Goal: Task Accomplishment & Management: Use online tool/utility

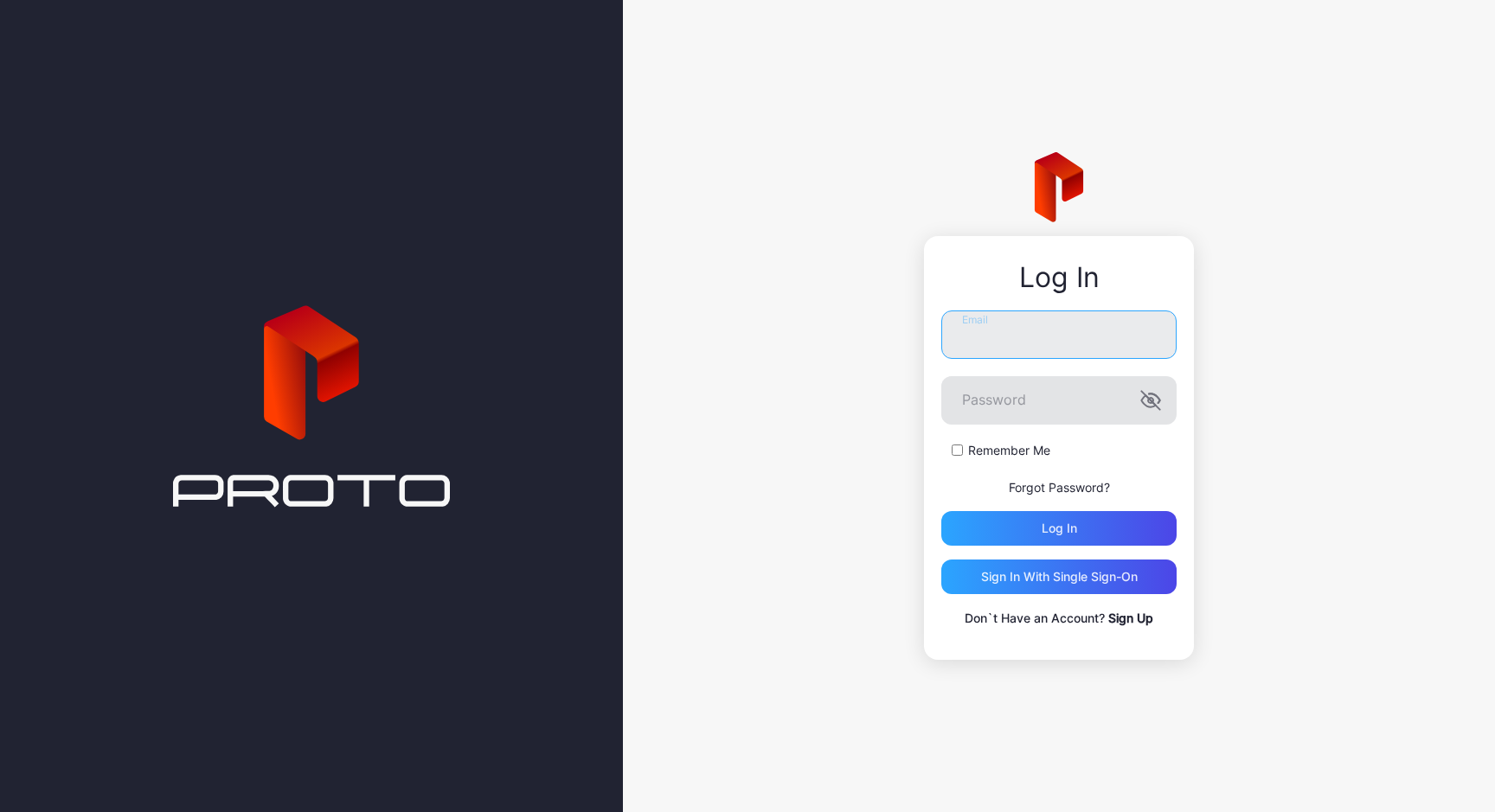
type input "**********"
click at [1151, 403] on icon "button" at bounding box center [1150, 400] width 20 height 20
click at [1023, 454] on label "Remember Me" at bounding box center [1010, 451] width 82 height 18
click at [1085, 528] on div "Log in" at bounding box center [1059, 528] width 236 height 34
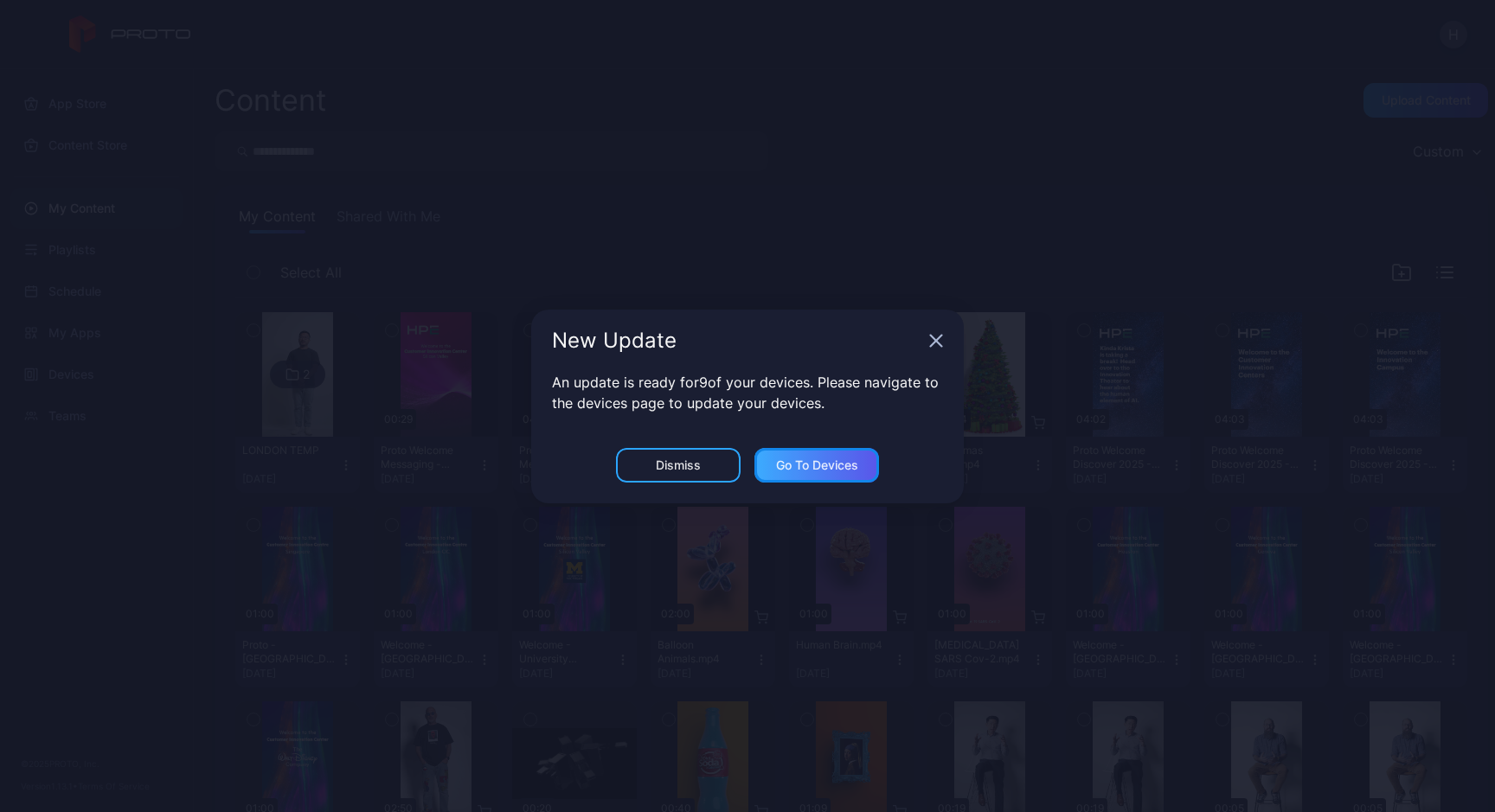
click at [829, 465] on div "Go to devices" at bounding box center [817, 465] width 82 height 14
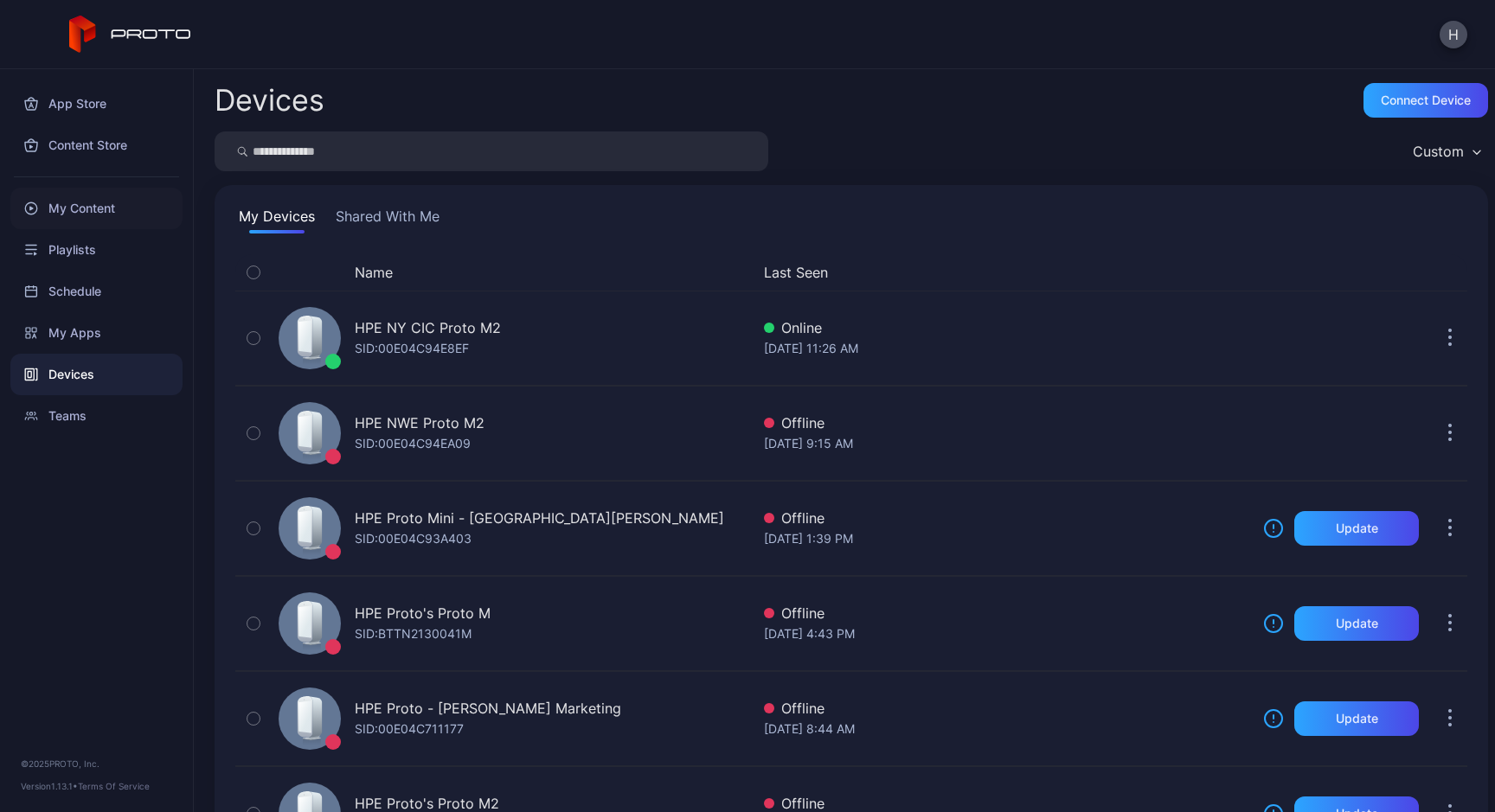
click at [128, 209] on div "My Content" at bounding box center [96, 209] width 172 height 42
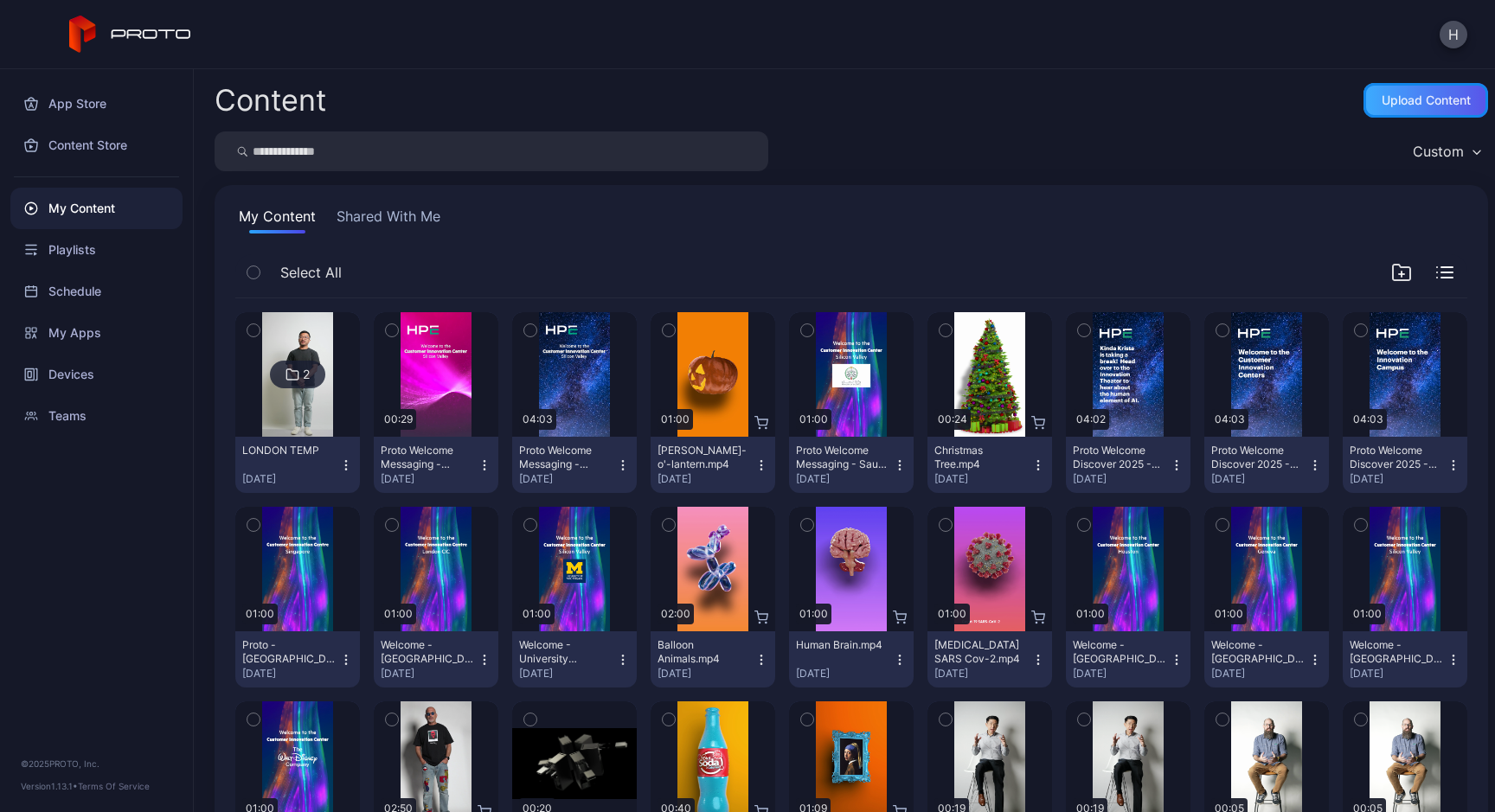
click at [1364, 102] on div "Upload Content" at bounding box center [1426, 100] width 125 height 34
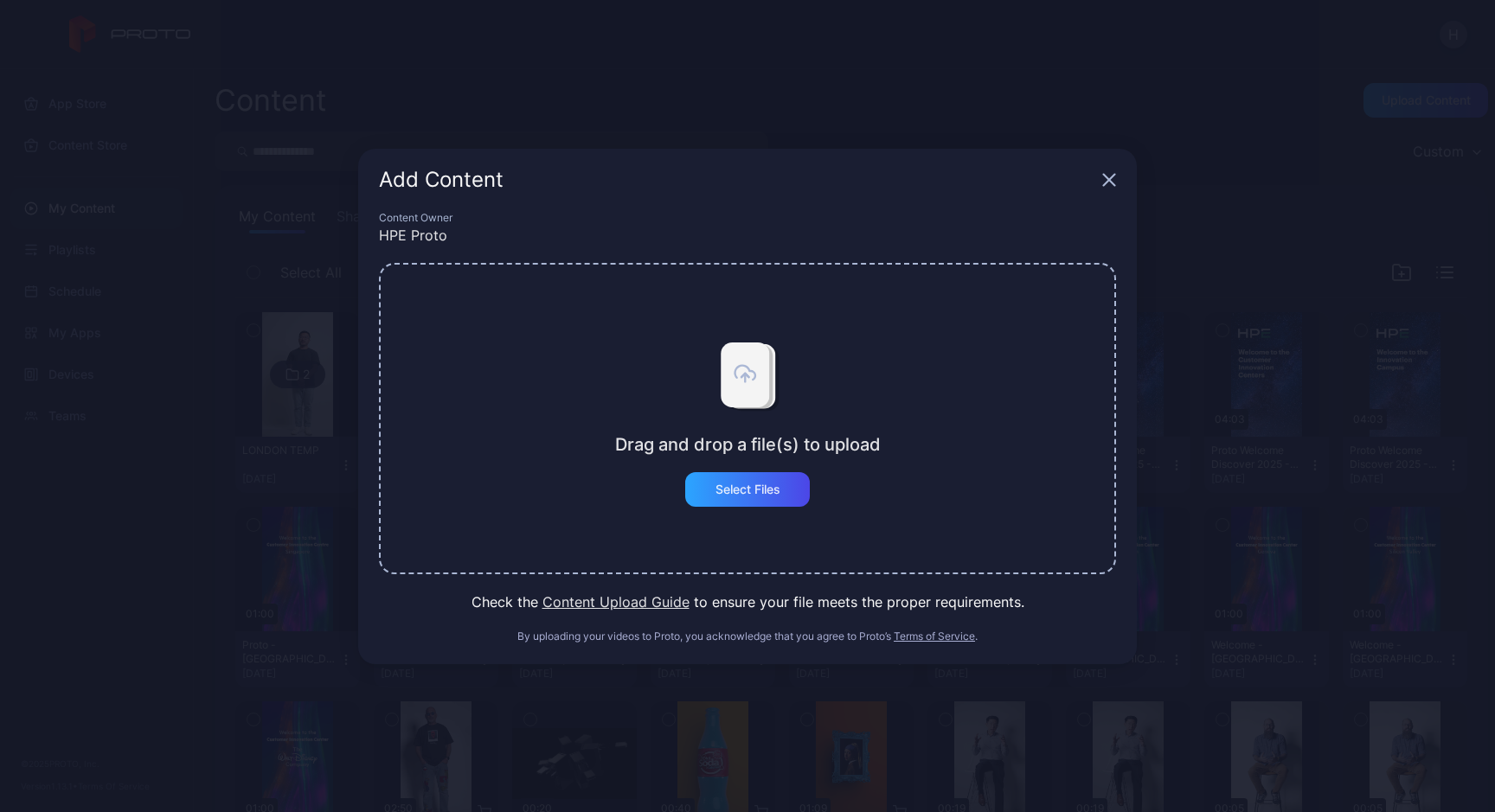
click at [1185, 233] on div "Add Content Content Owner HPE Proto Drag and drop a file(s) to upload Select Fi…" at bounding box center [747, 406] width 1495 height 812
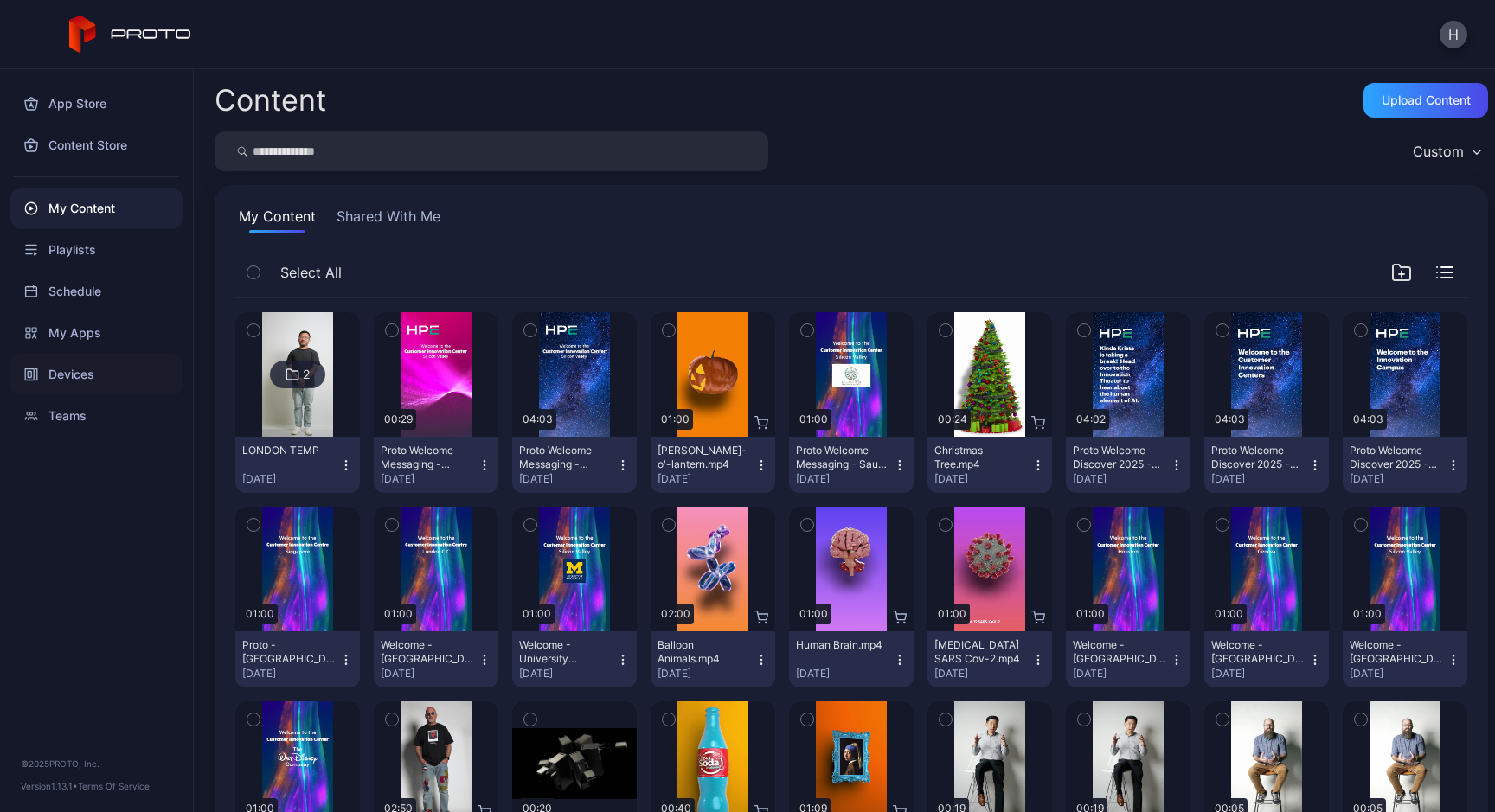
click at [94, 384] on div "Devices" at bounding box center [96, 374] width 172 height 42
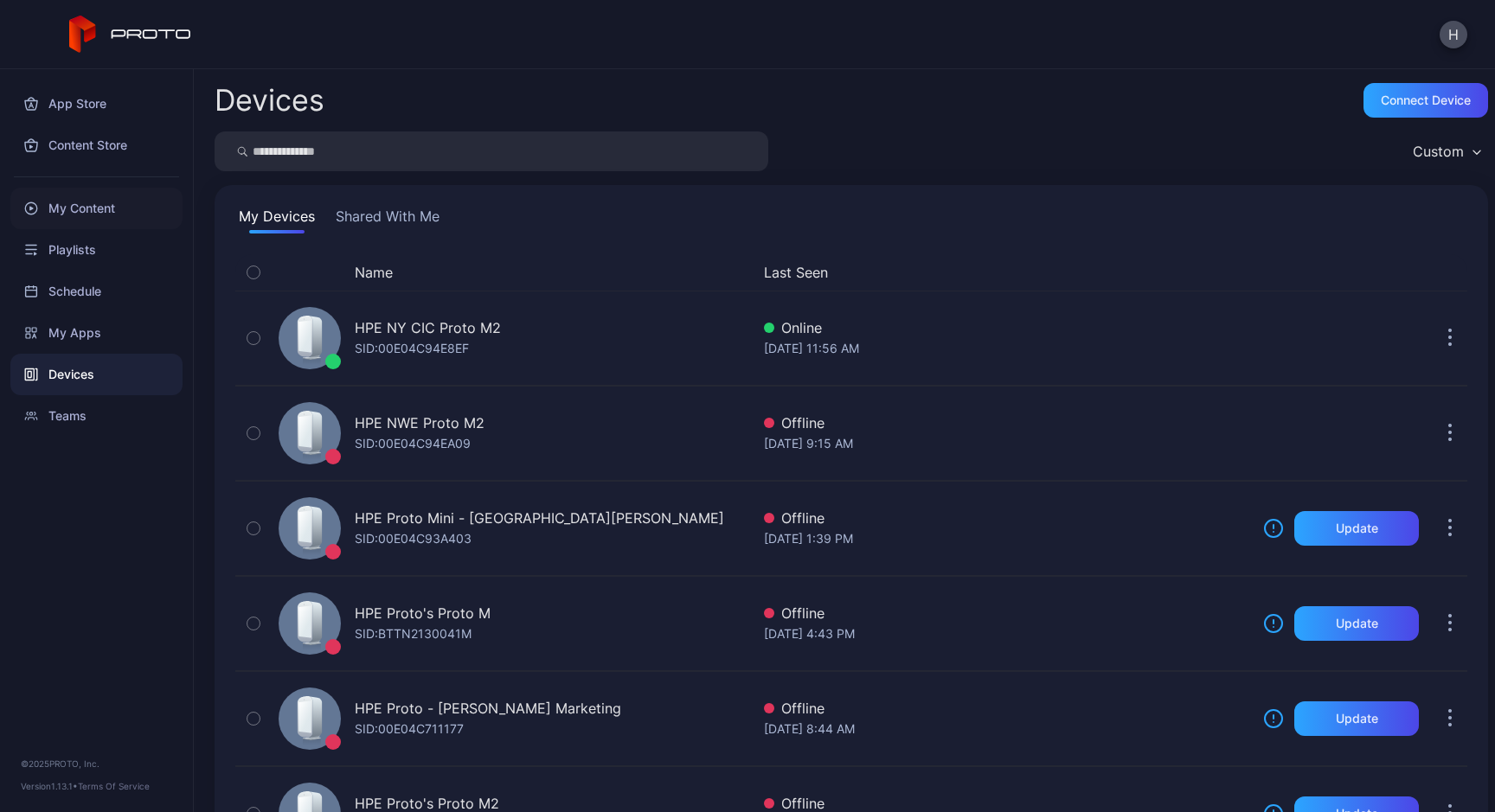
click at [97, 214] on div "My Content" at bounding box center [96, 209] width 172 height 42
